Goal: Task Accomplishment & Management: Complete application form

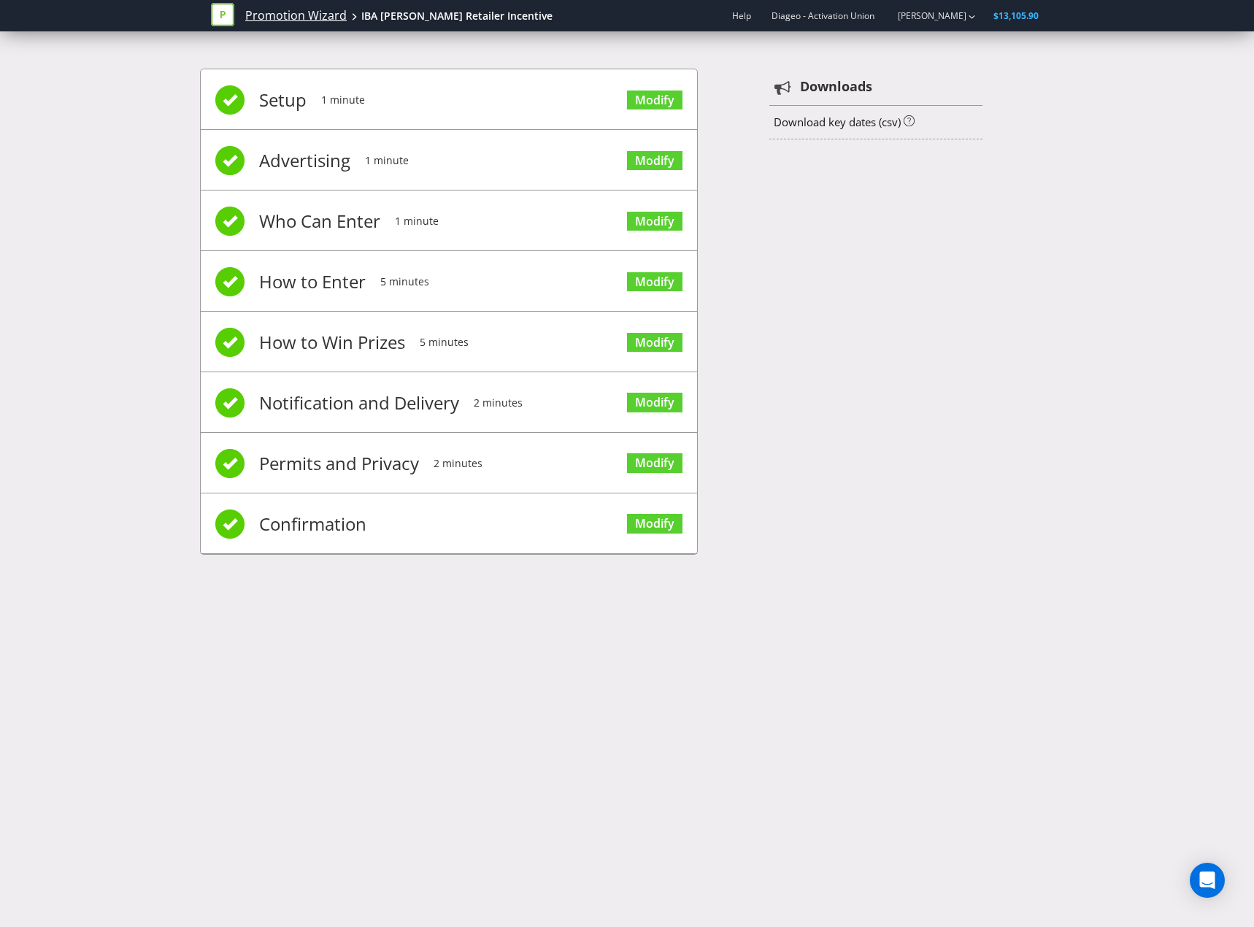
click at [314, 19] on link "Promotion Wizard" at bounding box center [295, 15] width 101 height 17
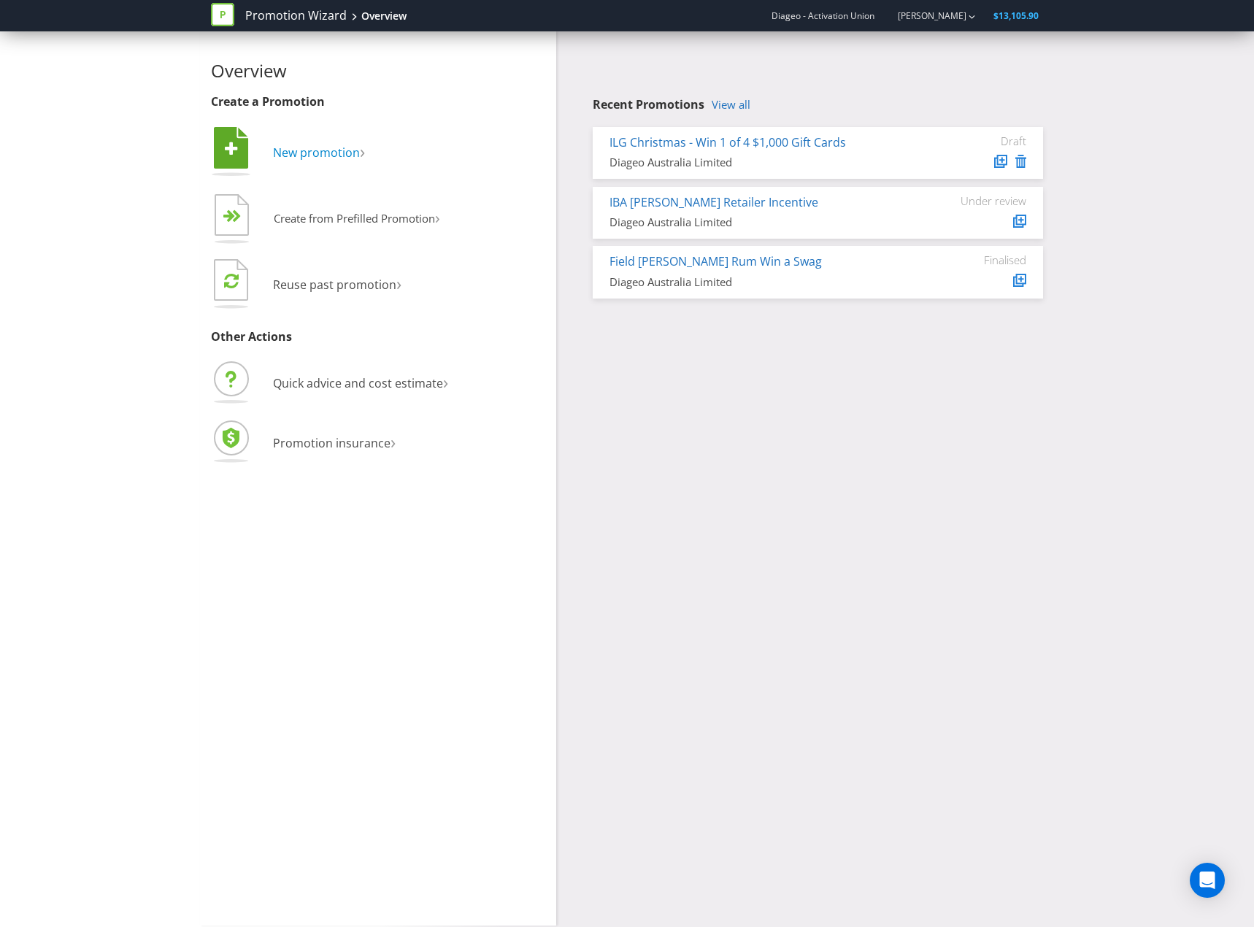
click at [292, 156] on span "New promotion" at bounding box center [316, 152] width 87 height 16
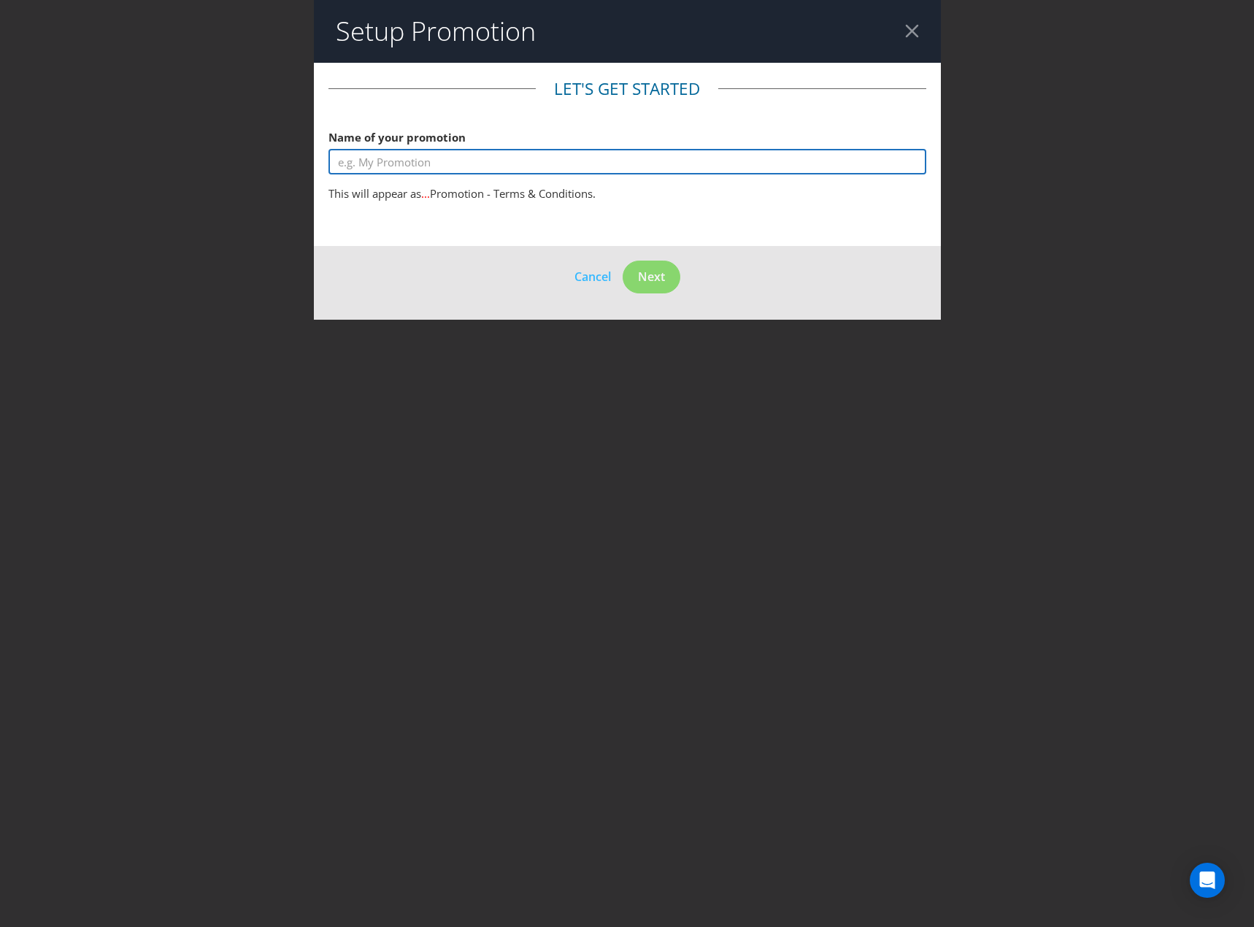
click at [461, 158] on input "text" at bounding box center [627, 162] width 598 height 26
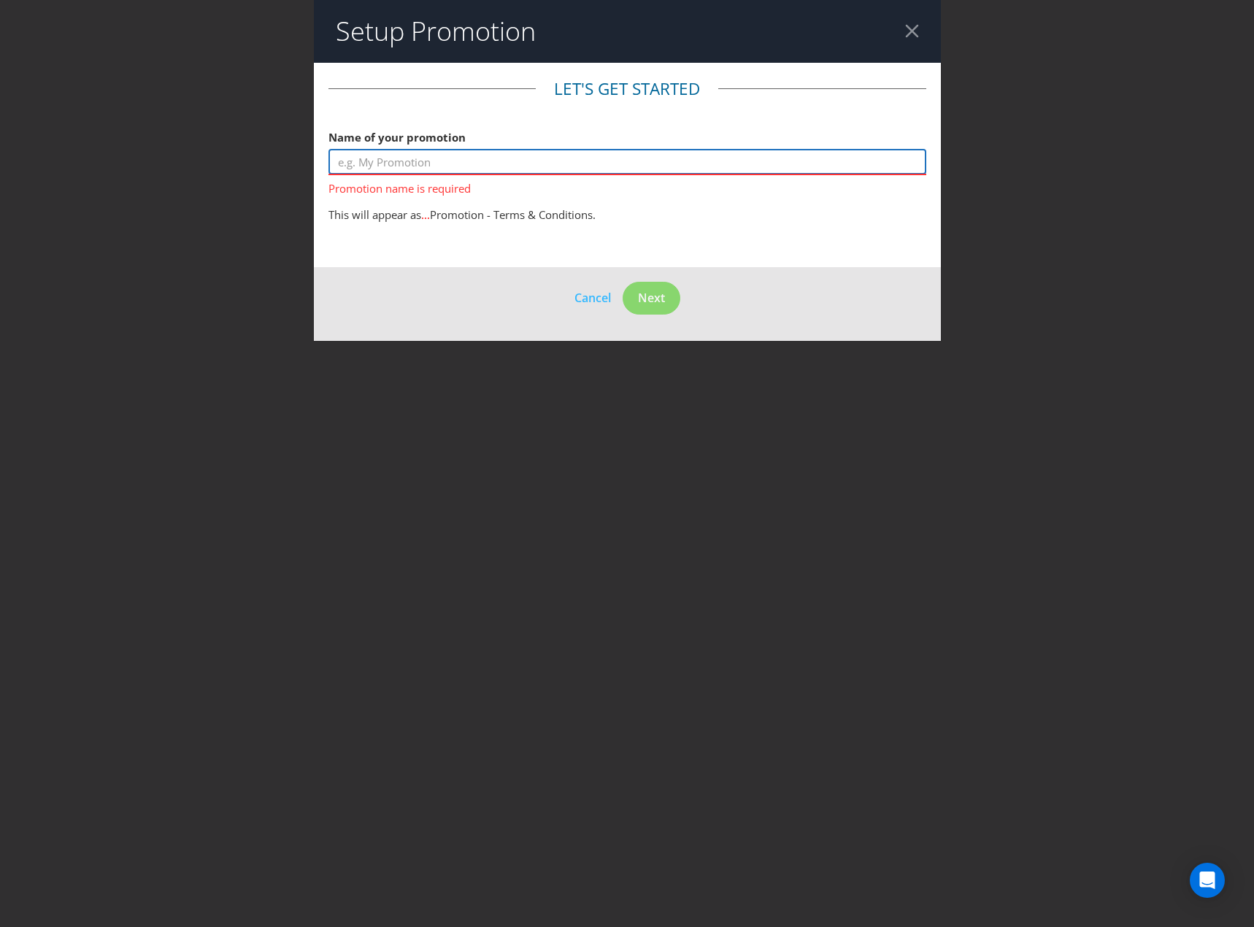
click at [479, 156] on input "text" at bounding box center [627, 162] width 598 height 26
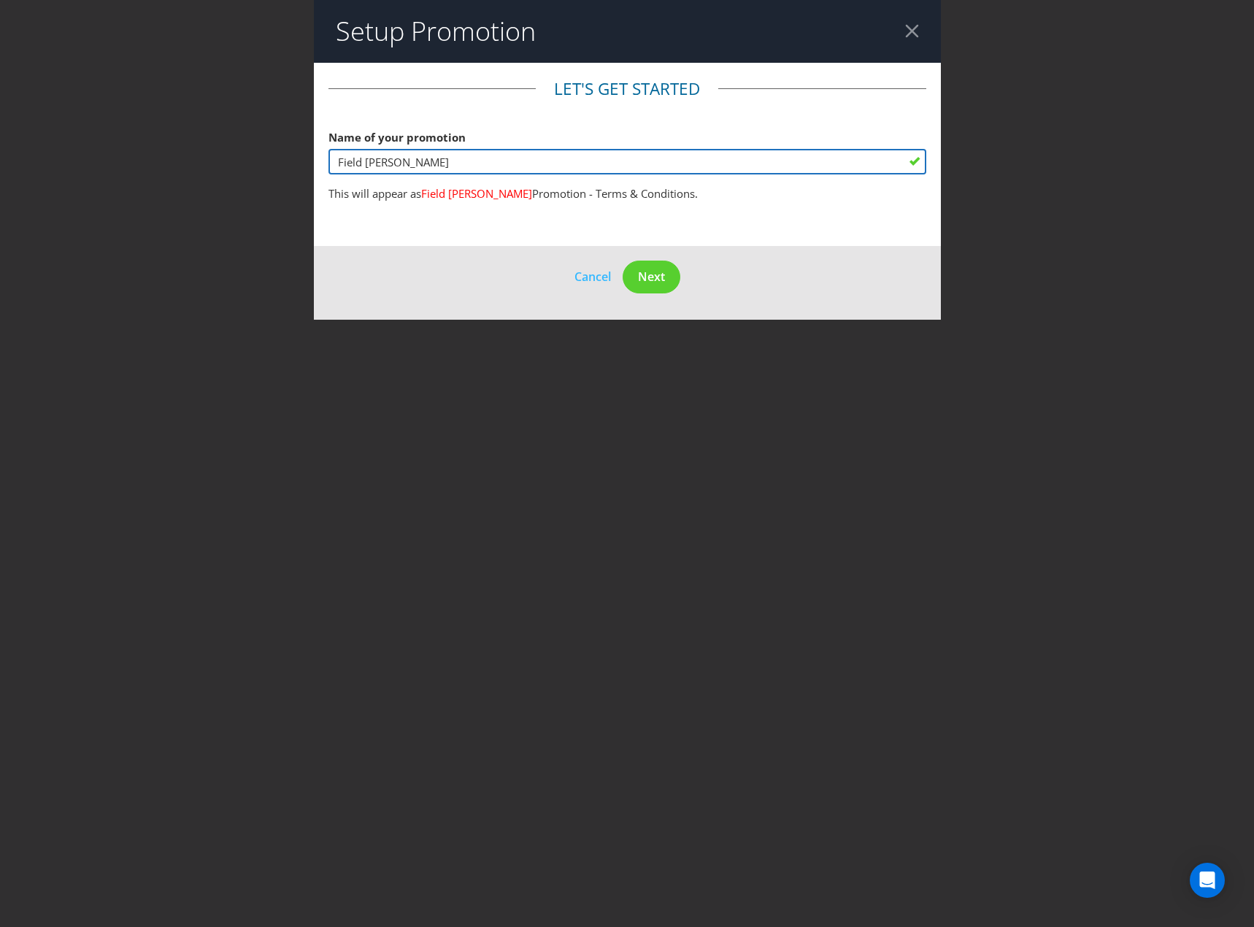
click at [547, 160] on input "Field [PERSON_NAME]" at bounding box center [627, 162] width 598 height 26
click at [450, 163] on input "Field [PERSON_NAME]" at bounding box center [627, 162] width 598 height 26
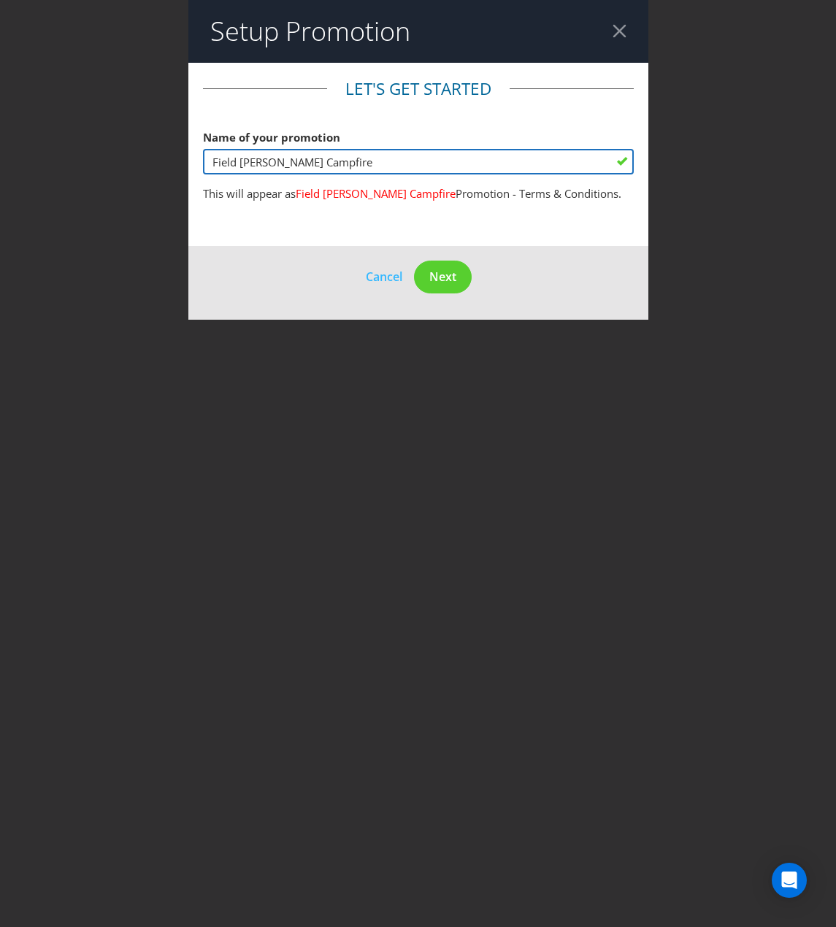
click at [394, 167] on input "Field [PERSON_NAME] Campfire" at bounding box center [418, 162] width 431 height 26
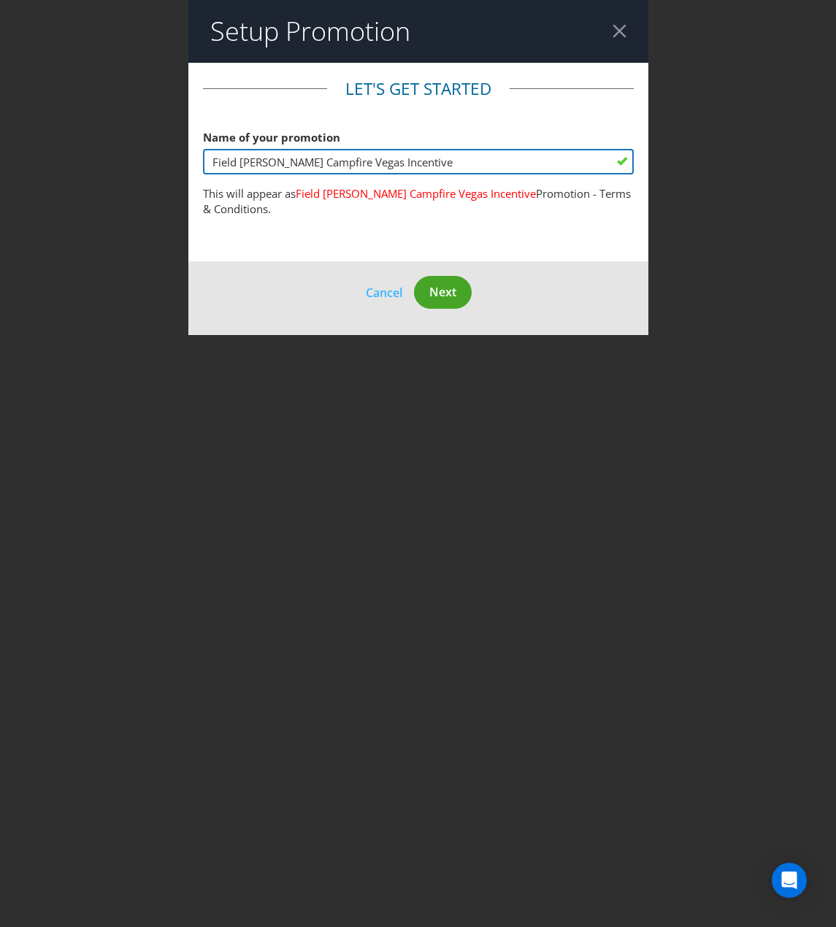
type input "Field [PERSON_NAME] Campfire Vegas Incentive"
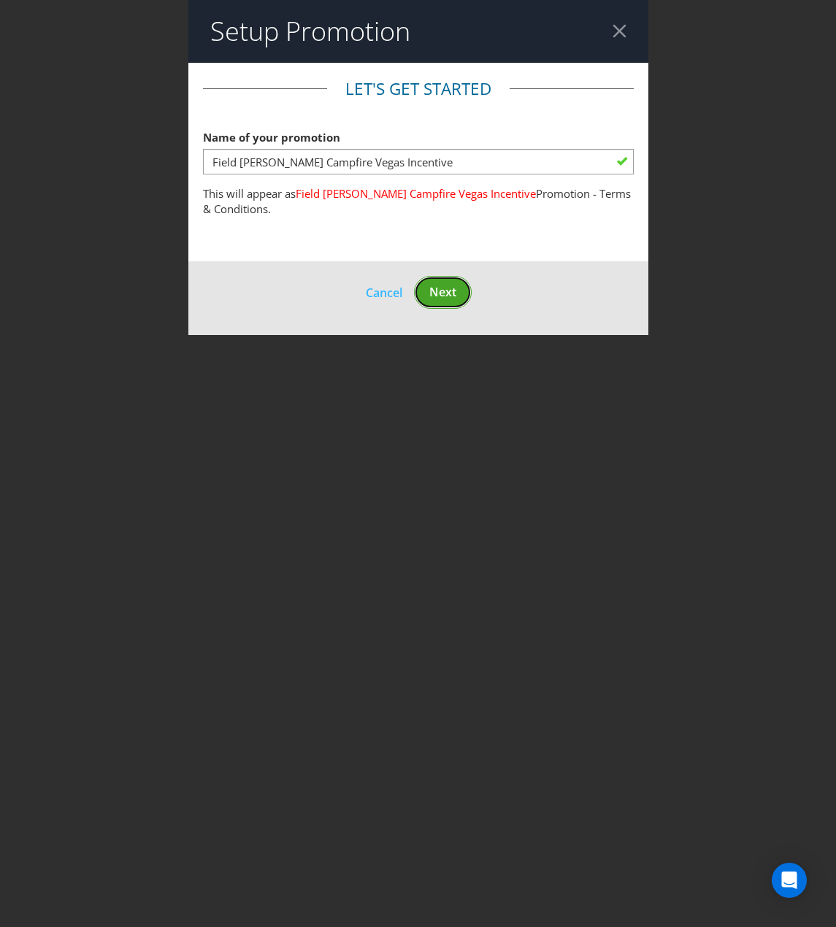
click at [461, 285] on button "Next" at bounding box center [443, 292] width 58 height 33
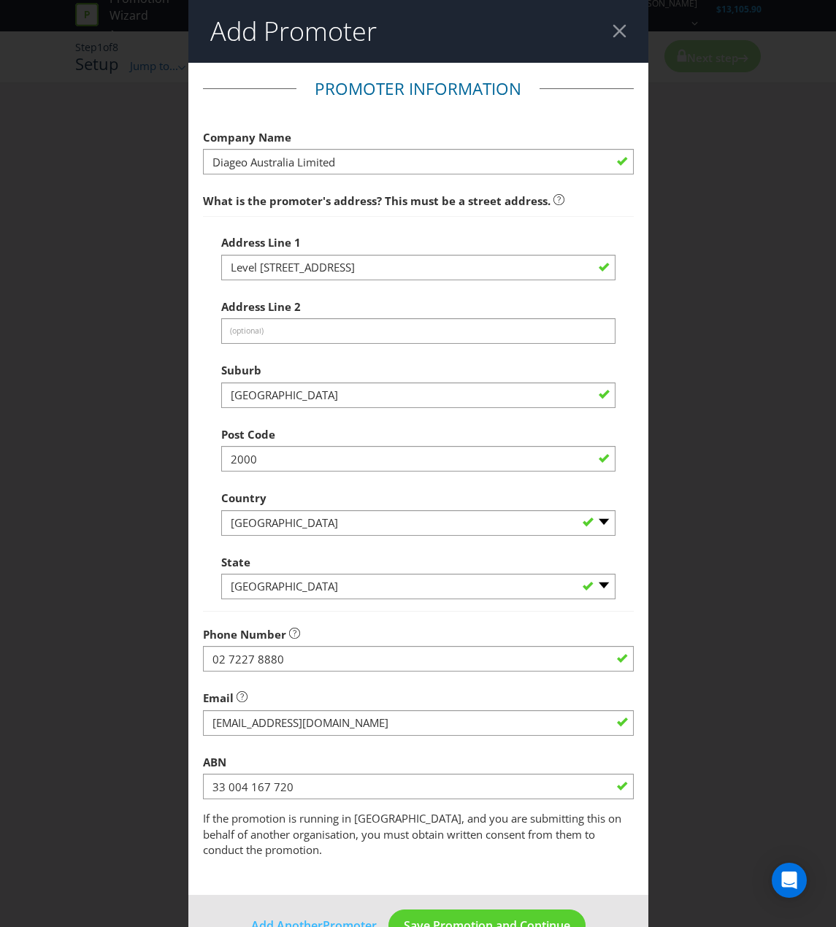
scroll to position [26, 0]
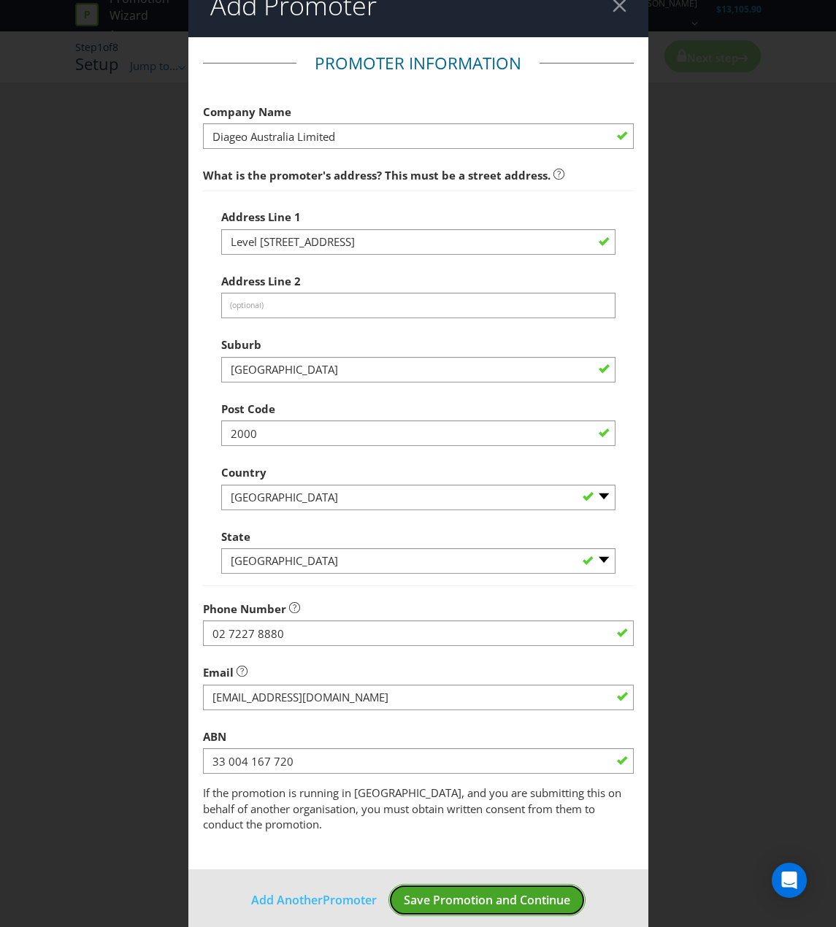
click at [498, 892] on span "Save Promotion and Continue" at bounding box center [487, 900] width 166 height 16
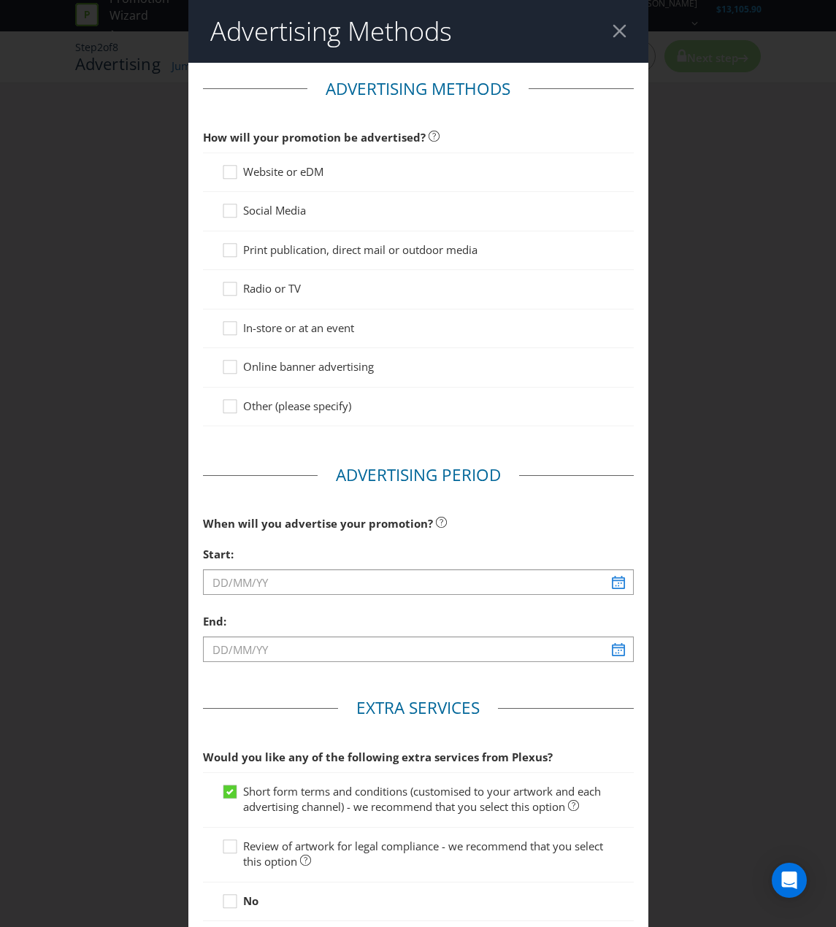
scroll to position [73, 0]
